Goal: Task Accomplishment & Management: Manage account settings

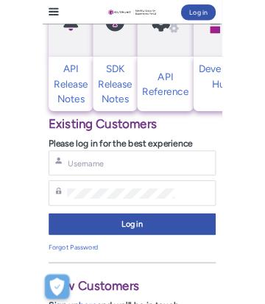
scroll to position [638, 0]
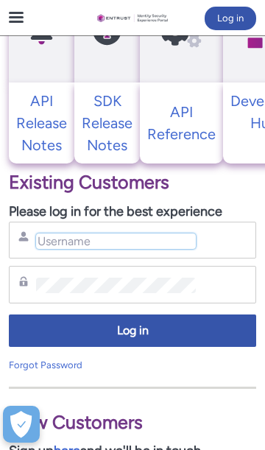
click at [110, 240] on input "Username" at bounding box center [116, 240] width 160 height 15
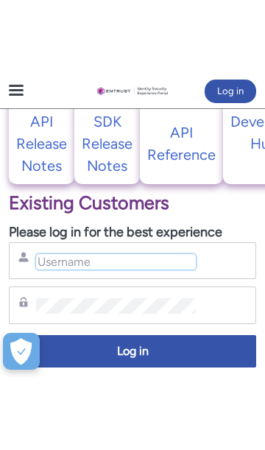
scroll to position [691, 0]
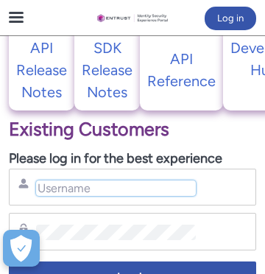
click at [82, 189] on input "Username" at bounding box center [116, 187] width 160 height 15
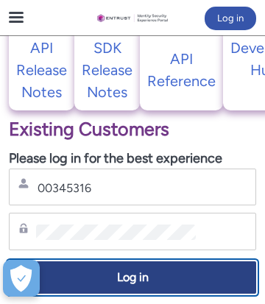
click at [191, 275] on span "Log in" at bounding box center [132, 277] width 228 height 17
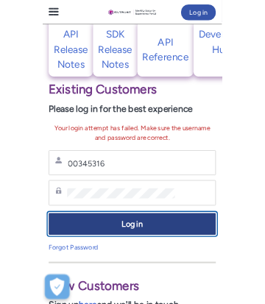
scroll to position [685, 0]
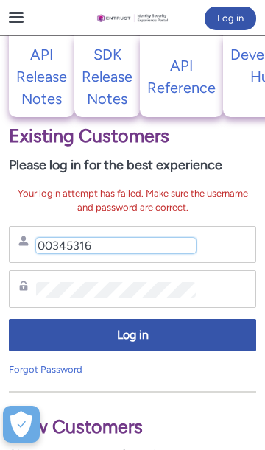
click at [126, 240] on input "00345316" at bounding box center [116, 245] width 160 height 15
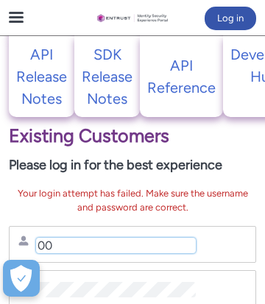
type input "0"
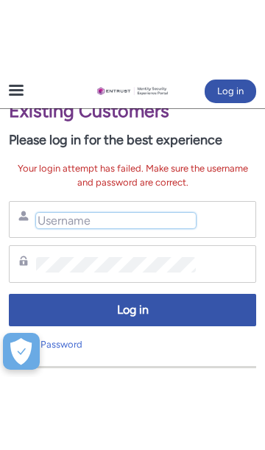
scroll to position [790, 0]
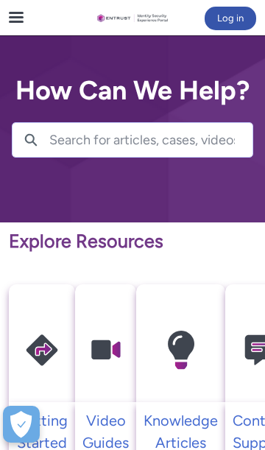
click at [20, 17] on span at bounding box center [19, 17] width 7 height 2
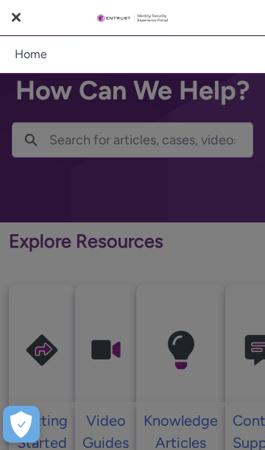
click at [18, 18] on span at bounding box center [17, 18] width 7 height 7
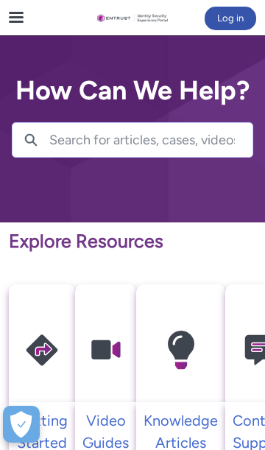
click at [18, 18] on span at bounding box center [19, 17] width 7 height 2
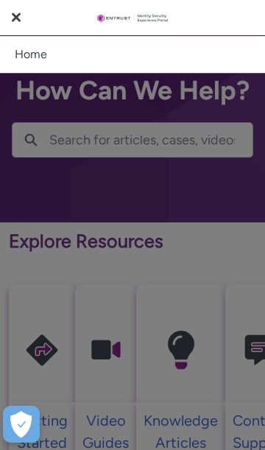
click at [17, 18] on span at bounding box center [17, 18] width 7 height 7
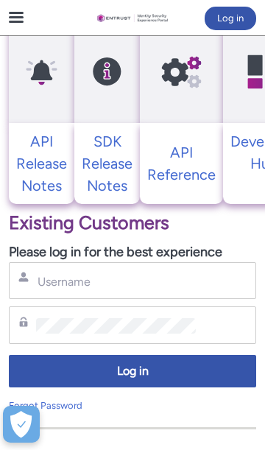
scroll to position [599, 0]
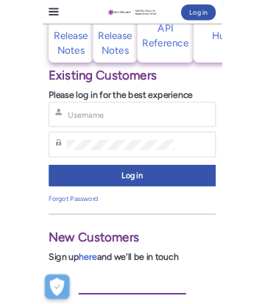
scroll to position [712, 0]
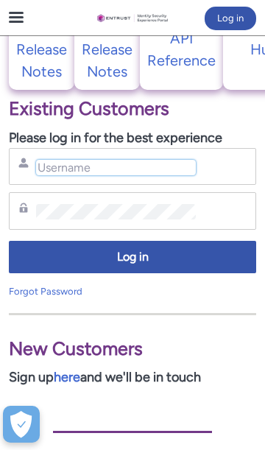
click at [95, 162] on input "Username" at bounding box center [116, 167] width 160 height 15
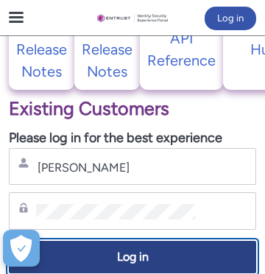
click at [196, 254] on span "Log in" at bounding box center [132, 257] width 228 height 17
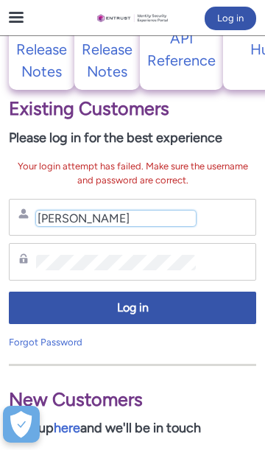
click at [162, 219] on input "Jean Paul edmond" at bounding box center [116, 218] width 160 height 15
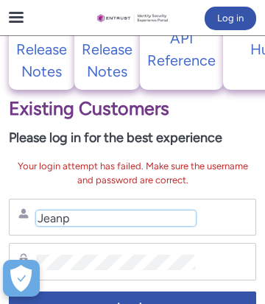
type input "Jeanpa"
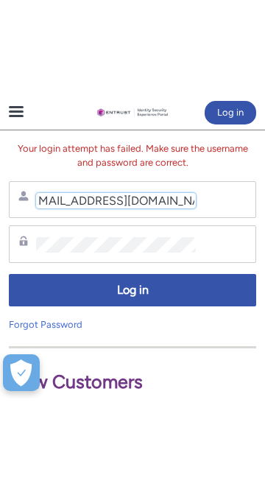
scroll to position [829, 0]
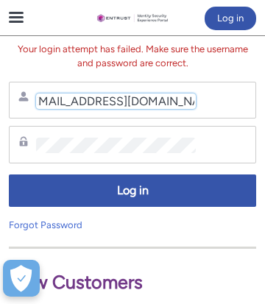
type input "jeanpauledmond23@gmail.com"
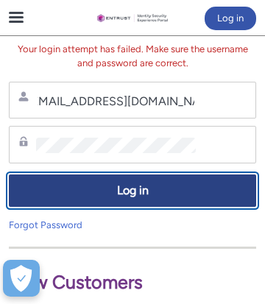
click at [191, 185] on span "Log in" at bounding box center [132, 191] width 228 height 17
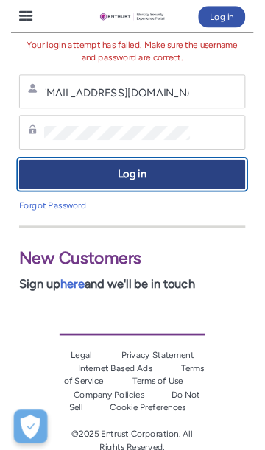
scroll to position [0, 0]
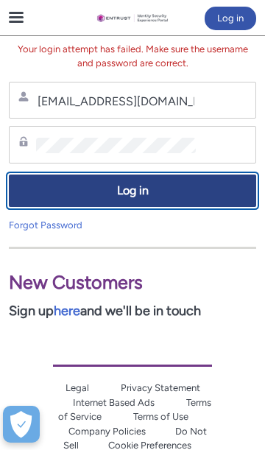
click at [165, 190] on span "Log in" at bounding box center [132, 191] width 228 height 17
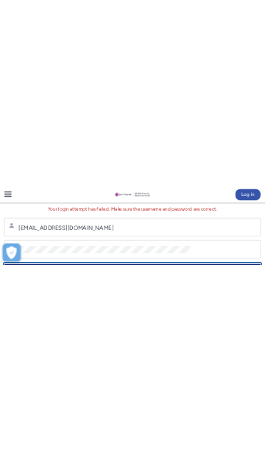
scroll to position [829, 0]
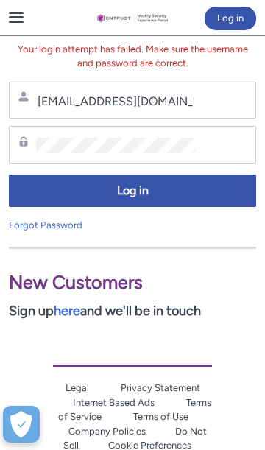
click at [217, 99] on div "jeanpauledmond23@gmail.com Username" at bounding box center [132, 100] width 228 height 18
click at [219, 98] on div "jeanpauledmond23@gmail.com Username" at bounding box center [132, 100] width 228 height 18
click at [216, 91] on div "jeanpauledmond23@gmail.com Username" at bounding box center [132, 100] width 228 height 18
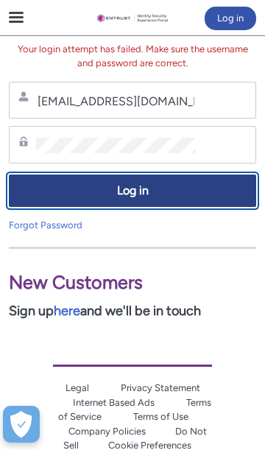
click at [207, 183] on span "Log in" at bounding box center [132, 191] width 228 height 17
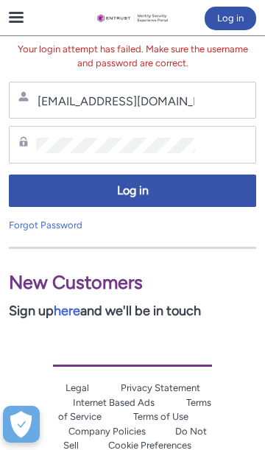
click at [211, 93] on div "jeanpauledmond23@gmail.com Username" at bounding box center [132, 100] width 228 height 18
click at [211, 95] on div "jeanpauledmond23@gmail.com Username" at bounding box center [132, 100] width 228 height 18
